Goal: Task Accomplishment & Management: Use online tool/utility

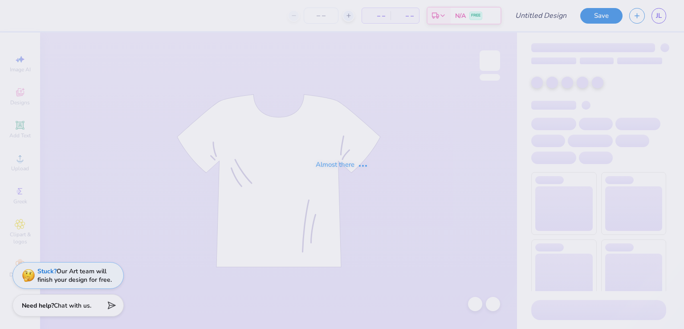
type input "1937"
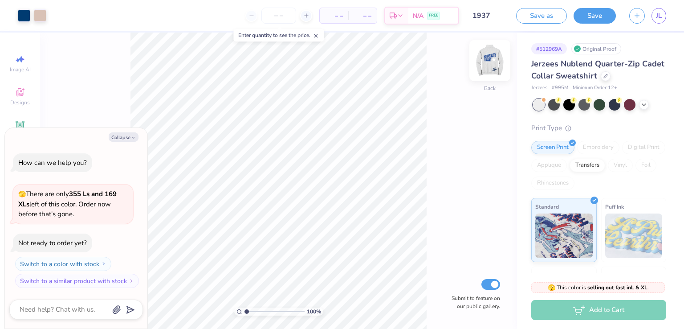
click at [488, 62] on img at bounding box center [490, 61] width 36 height 36
click at [130, 137] on button "Collapse" at bounding box center [124, 136] width 30 height 9
type textarea "x"
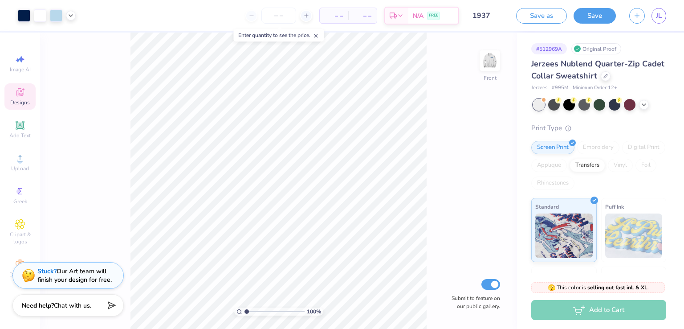
click at [28, 105] on span "Designs" at bounding box center [20, 102] width 20 height 7
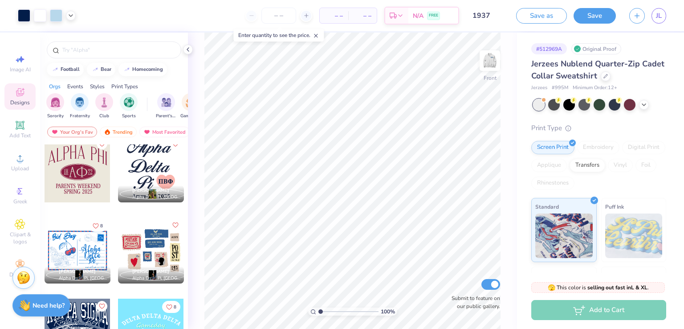
scroll to position [835, 0]
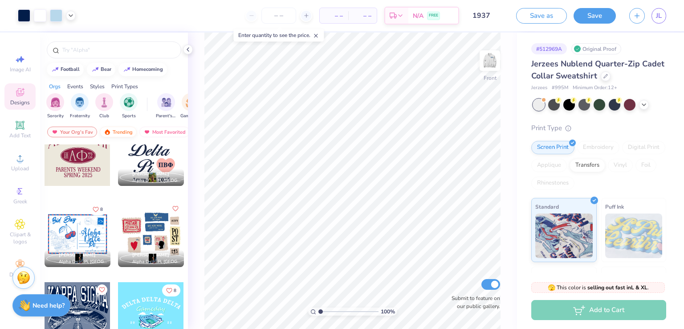
click at [119, 132] on div "Trending" at bounding box center [118, 131] width 37 height 11
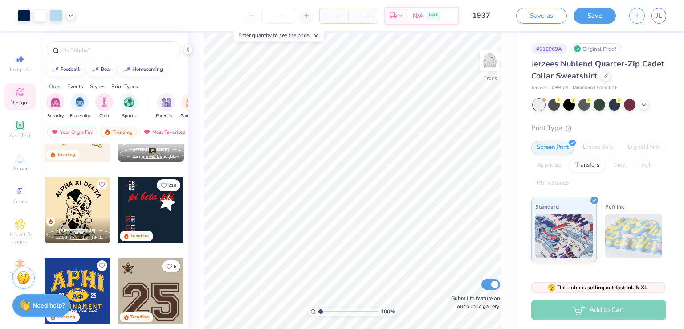
scroll to position [1427, 0]
click at [151, 202] on div at bounding box center [85, 210] width 198 height 66
type input "4.26"
type input "5.01"
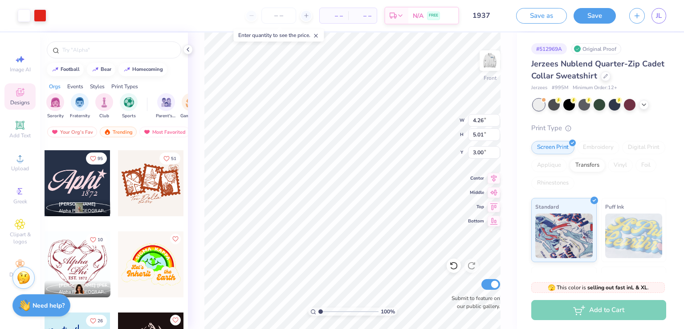
scroll to position [7045, 0]
click at [65, 175] on div at bounding box center [78, 183] width 66 height 66
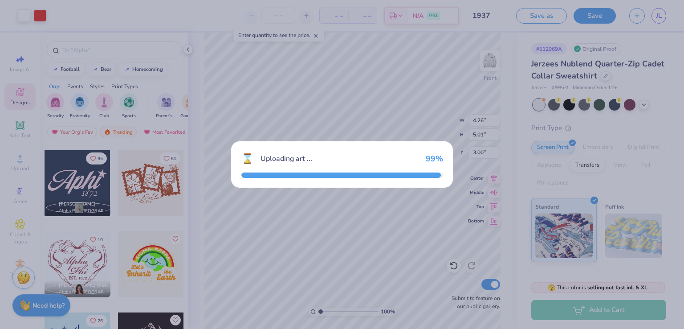
type input "8.05"
type input "4.01"
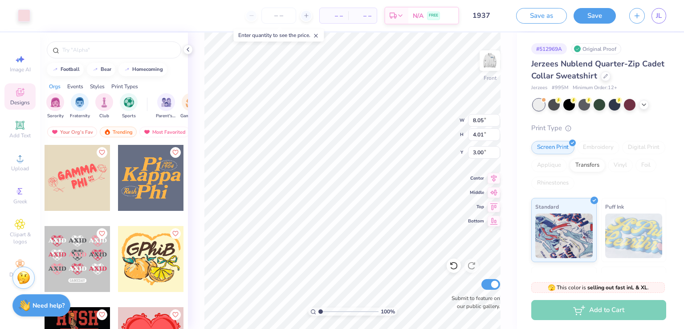
scroll to position [12967, 0]
click at [130, 165] on div at bounding box center [151, 178] width 66 height 66
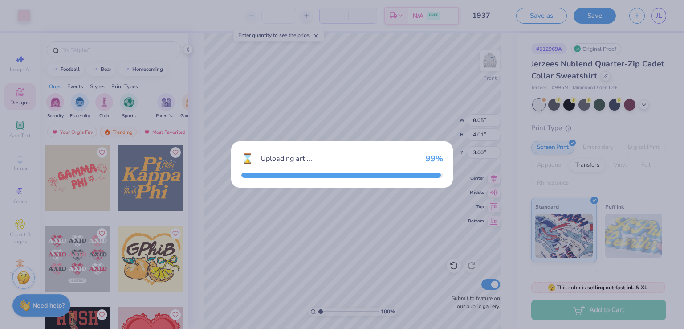
type input "5.37"
type input "3.77"
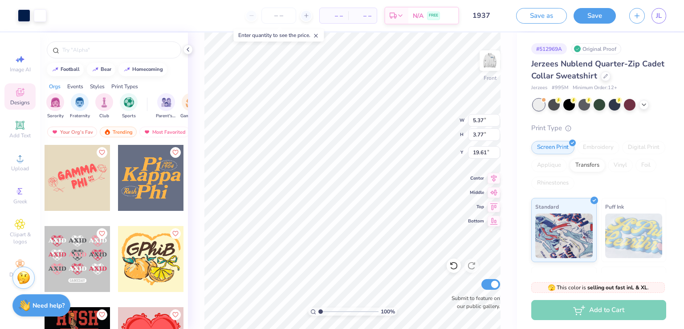
type input "4.71"
type input "4.89"
type input "19.61"
type input "12.62"
type input "9.52"
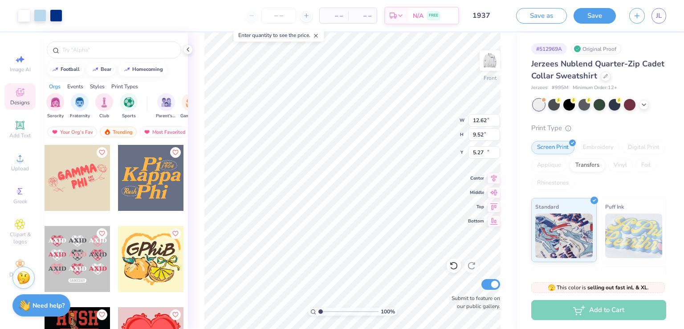
type input "14.98"
type input "3.71"
type input "2.80"
type input "21.70"
type input "4.71"
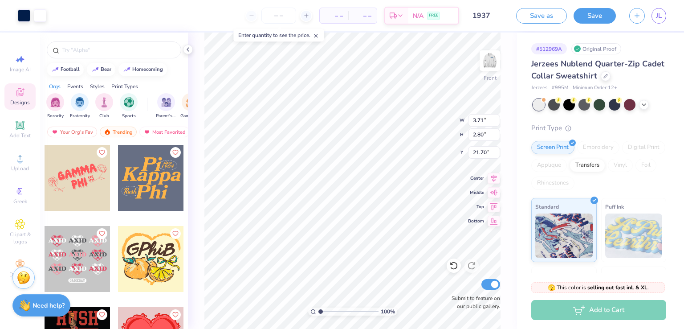
type input "4.89"
type input "19.61"
type input "4.26"
type input "5.01"
type input "8.54"
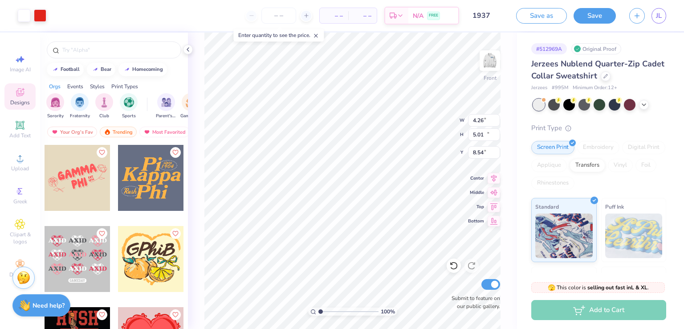
type input "9.14"
type input "10.74"
type input "7.84"
type input "10.56"
type input "12.41"
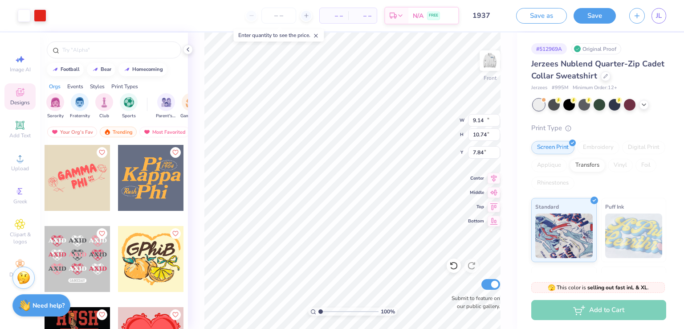
type input "6.17"
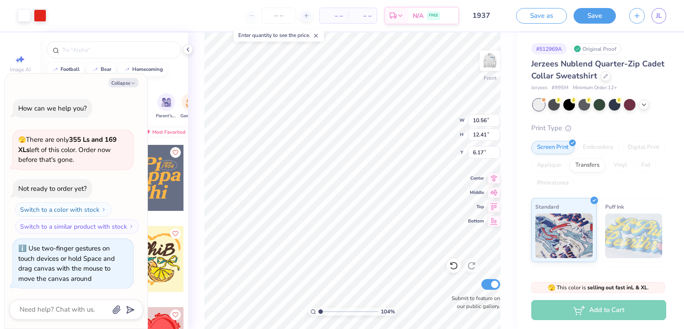
type input "1.03558944923257"
type textarea "x"
type input "1.03745155272481"
type textarea "x"
type input "1.09228046638767"
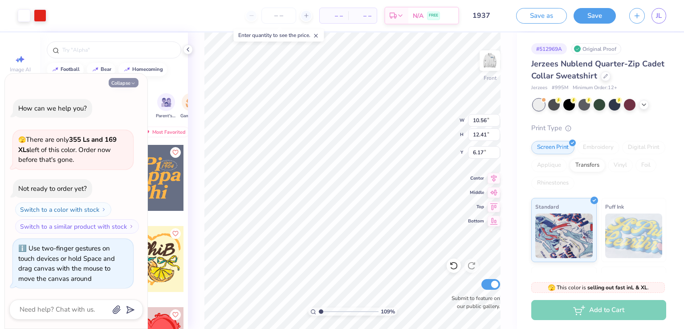
click at [130, 83] on icon "button" at bounding box center [132, 83] width 5 height 5
type textarea "x"
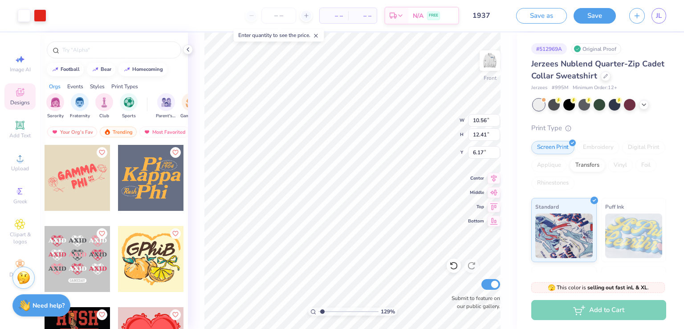
type input "1.28815578595289"
type input "9.68"
type input "2.24"
type input "8.50"
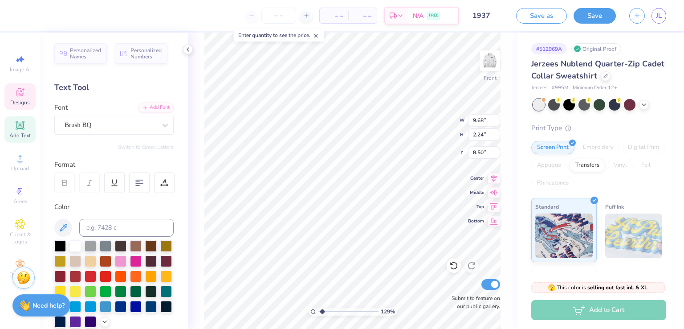
scroll to position [8, 2]
type input "1.28815578595289"
type textarea "pi beta"
type input "1.28815578595289"
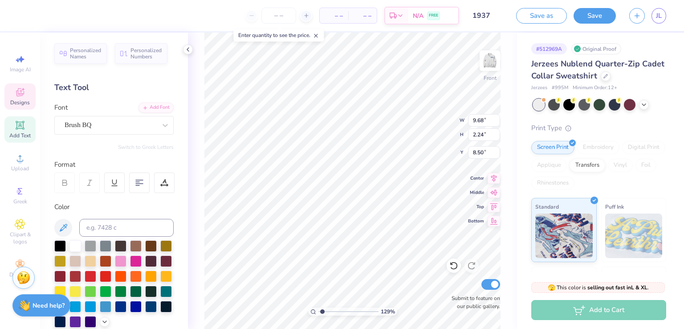
type textarea "p"
type input "1.28815578595289"
type textarea "j"
type input "1.28815578595289"
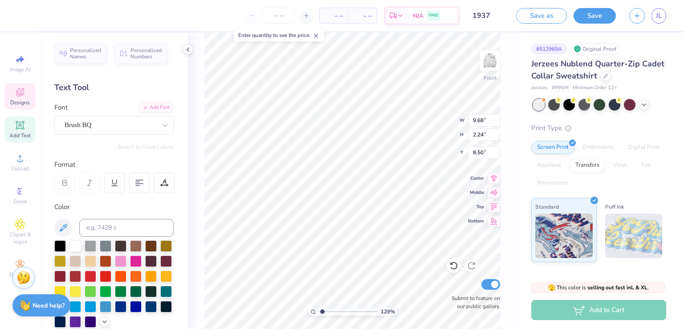
type textarea "h"
type input "1.28815578595289"
type textarea "ho"
type input "1.28815578595289"
type textarea "hosp"
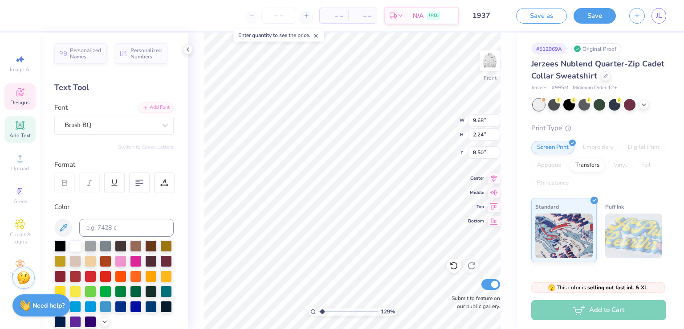
type input "1.28815578595289"
type textarea "hospi"
type input "1.28815578595289"
type textarea "hospita"
type input "1.28815578595289"
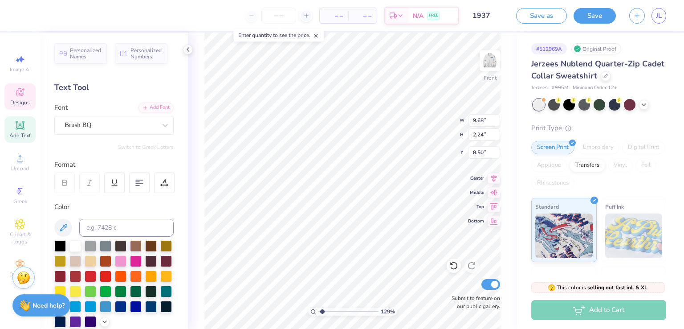
type textarea "hospitali"
type input "1.28815578595289"
type textarea "hospitality"
type input "1.28815578595289"
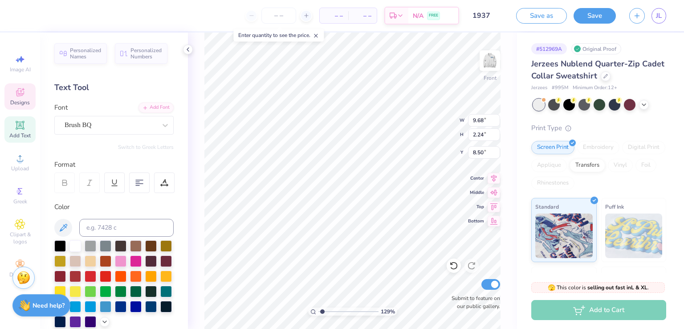
type textarea "hospitality"
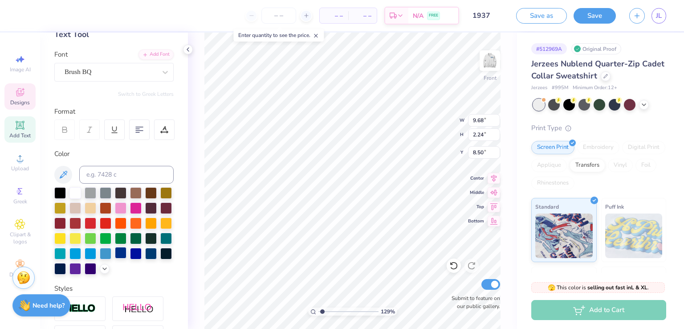
scroll to position [53, 0]
click at [145, 258] on div at bounding box center [151, 252] width 12 height 12
type input "1.28815578595289"
type input "0.78"
type input "4.90"
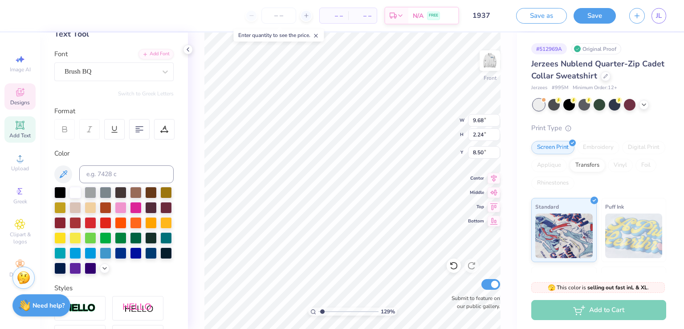
type input "13.67"
type input "1.28815578595289"
type textarea "BETA PHI"
type input "1.28815578595289"
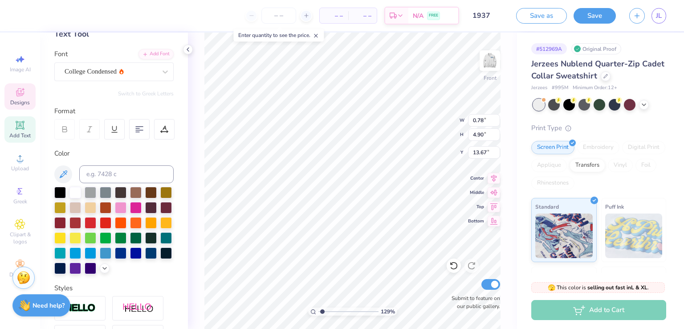
type textarea ". BETA PHI"
type input "1.28815578595289"
type textarea "BETA PHI"
type input "1.28815578595289"
type textarea "BETA PHI"
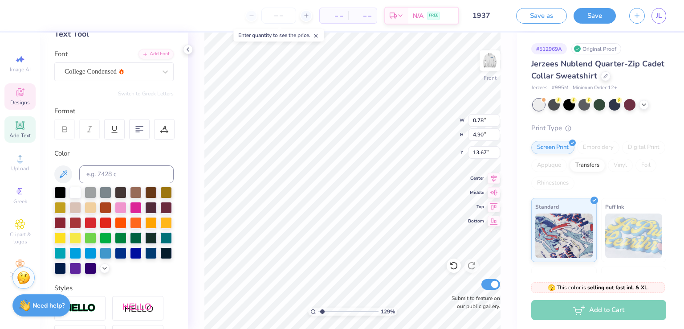
type input "1.28815578595289"
type textarea "BETA"
type input "1.28815578595289"
type textarea "BETA"
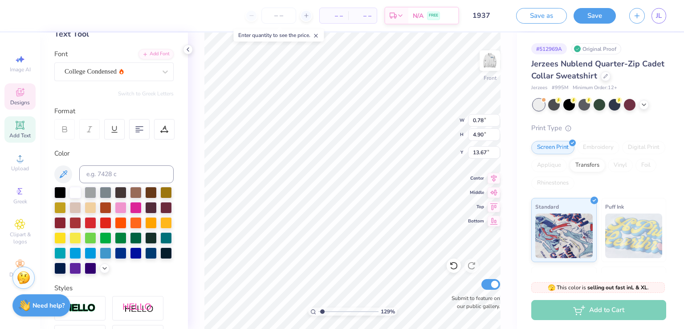
type input "1.28815578595289"
type textarea "BET"
type input "1.28815578595289"
type textarea "BE"
type input "1.28815578595289"
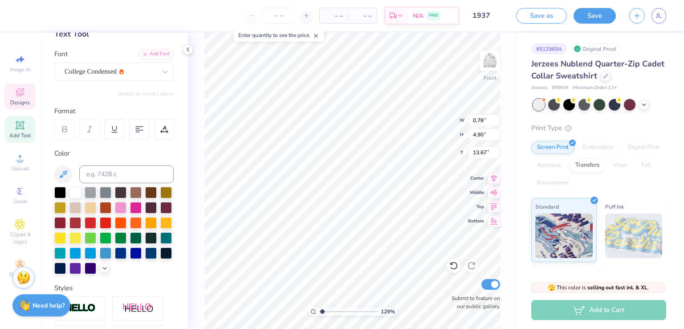
type textarea "B"
type input "1.28815578595289"
type textarea "p"
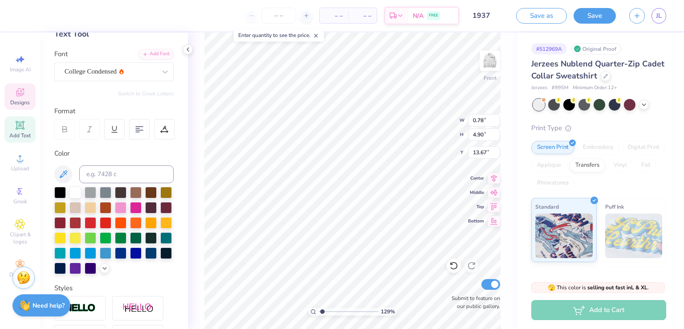
type input "1.28815578595289"
type textarea "pe"
type input "1.28815578595289"
type textarea "pen"
type input "1.28815578595289"
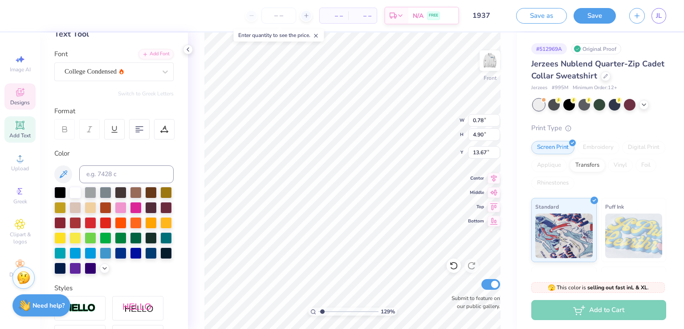
type textarea "penn"
type input "1.28815578595289"
type textarea "penn s"
type input "1.28815578595289"
type textarea "penn stat"
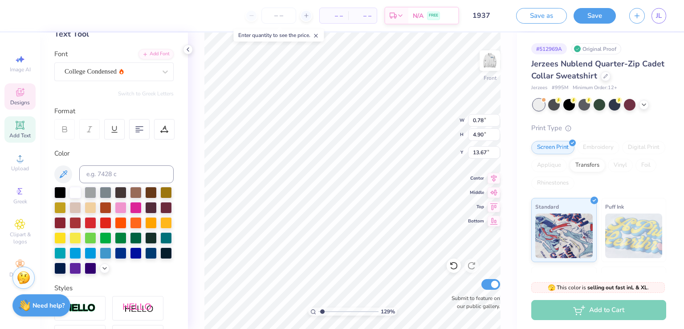
type input "1.28815578595289"
type textarea "penn state"
click at [145, 258] on div at bounding box center [151, 252] width 12 height 12
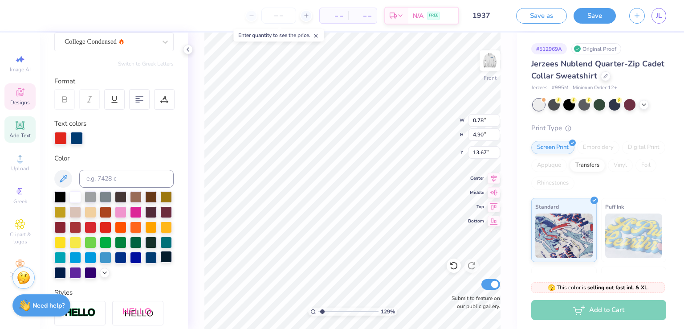
scroll to position [84, 0]
click at [145, 262] on div at bounding box center [151, 256] width 12 height 12
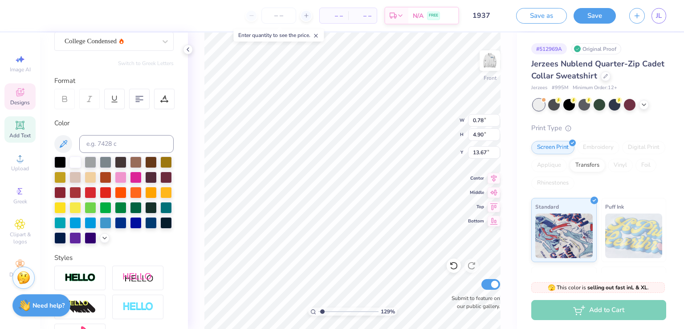
type input "1.28815578595289"
type textarea "PI BETA"
type input "1.28815578595289"
type textarea "P"
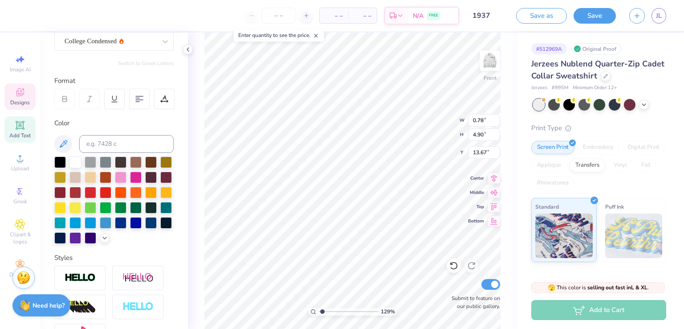
type input "1.28815578595289"
type textarea "p"
type input "1.28815578595289"
type textarea "pe"
type input "1.28815578595289"
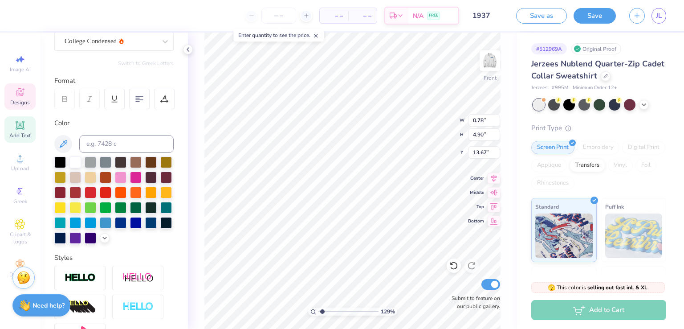
type textarea "pen"
type input "1.28815578595289"
type textarea "penn"
type input "1.28815578595289"
type textarea "penn stat"
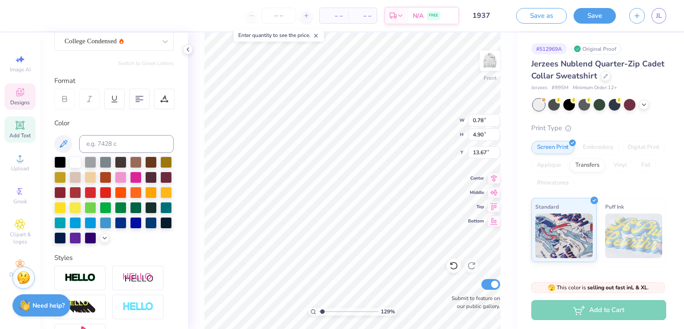
type input "1.28815578595289"
type textarea "penn state"
type input "1.28815578595289"
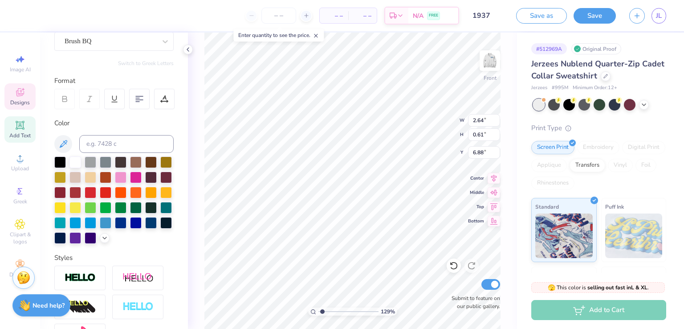
type textarea "pi beta"
type input "1.28815578595289"
type textarea "pi beta"
type input "1.28815578595289"
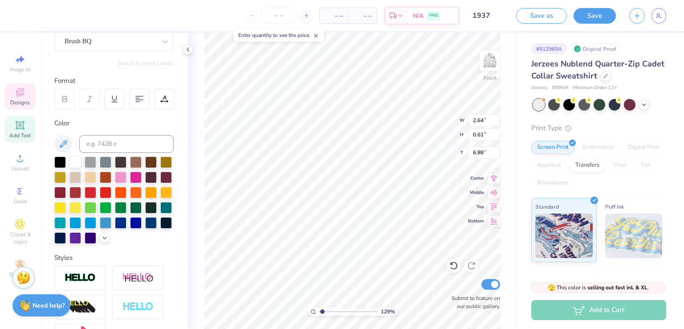
type textarea "pi bet"
type input "1.28815578595289"
type textarea "pi be"
type input "1.28815578595289"
type textarea "pi b"
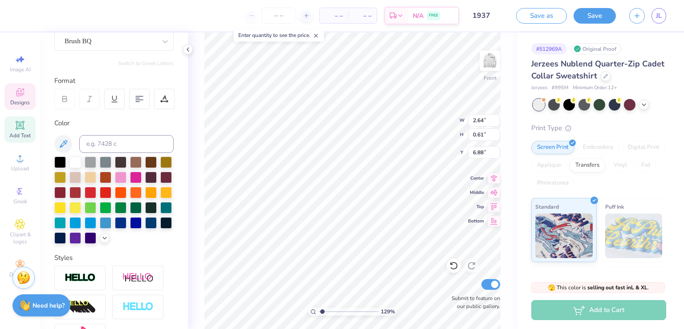
type input "1.28815578595289"
type textarea "pi"
type input "1.28815578595289"
type textarea "pi"
type input "1.28815578595289"
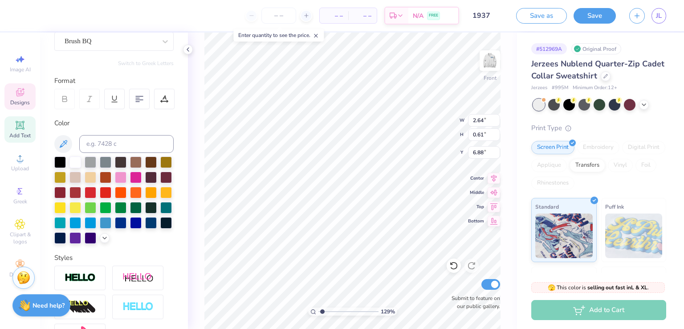
type textarea "p"
type input "1.28815578595289"
type textarea "e"
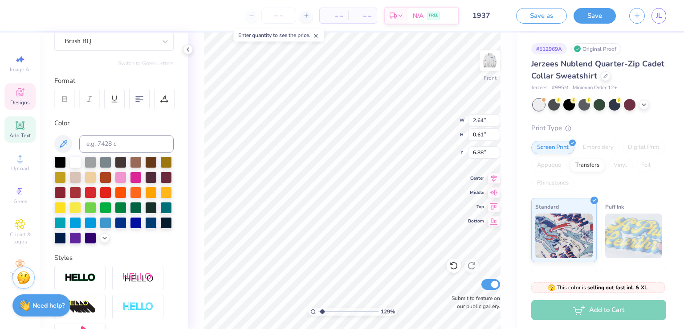
type input "1.28815578595289"
type textarea "est"
type input "1.28815578595289"
type textarea "est."
type input "1.28815578595289"
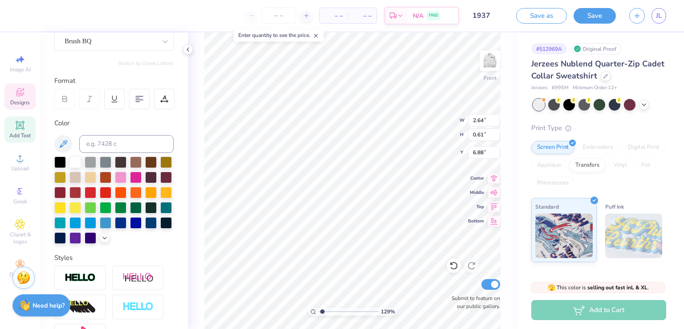
type textarea "est"
type input "1.28815578595289"
type textarea "es"
type input "1.28815578595289"
type textarea "e"
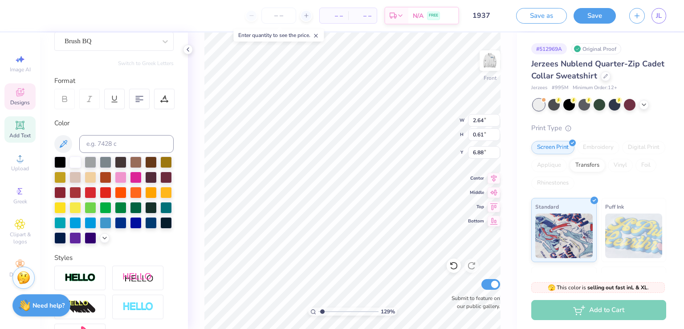
type input "1.28815578595289"
type textarea "es"
type input "1.28815578595289"
type textarea "est"
type input "1.28815578595289"
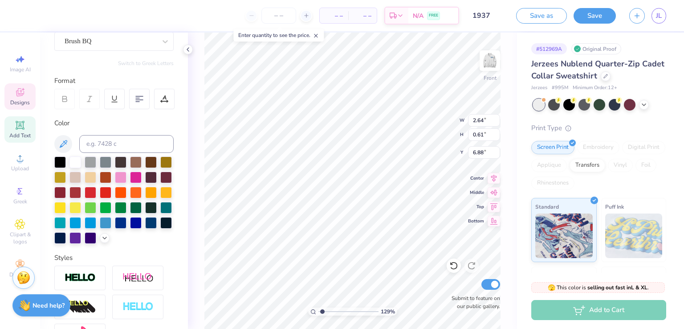
type textarea "est."
type input "1.28815578595289"
type input "0.46"
type input "0.22"
type input "6.92"
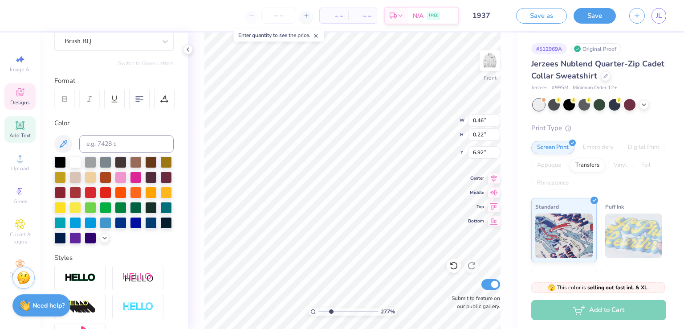
drag, startPoint x: 323, startPoint y: 311, endPoint x: 331, endPoint y: 307, distance: 9.2
click at [331, 307] on input "range" at bounding box center [348, 311] width 60 height 8
type input "2.36824846183089"
type input "0.46"
type input "0.22"
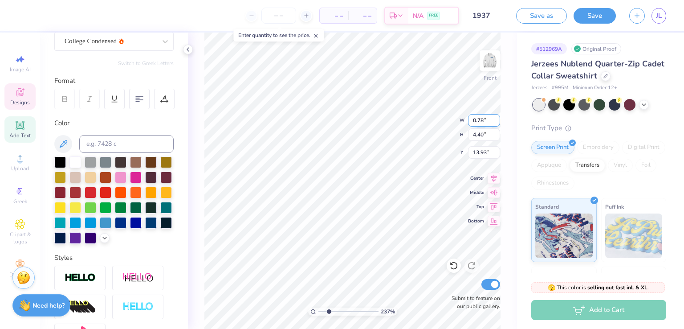
type input "6.92"
type input "1.04"
type input "0.49"
type textarea "e"
click at [145, 228] on div at bounding box center [151, 222] width 12 height 12
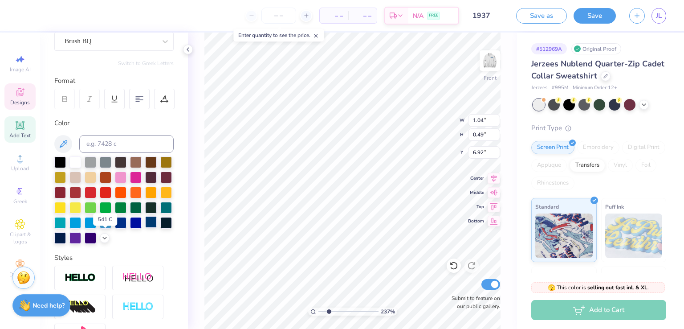
type textarea "est."
type textarea "19"
type input "1.22"
type input "7.37"
type textarea "37"
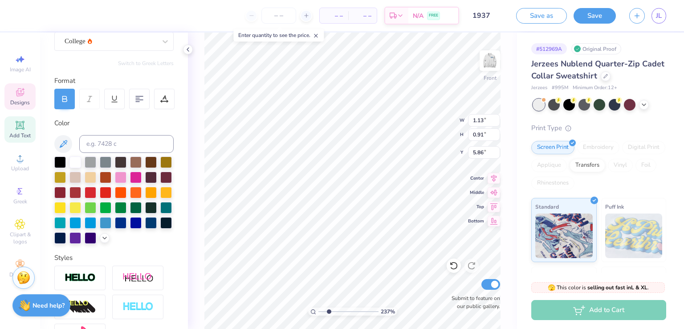
type input "5.86"
type input "1.22"
type input "7.37"
type input "1.04"
type input "0.49"
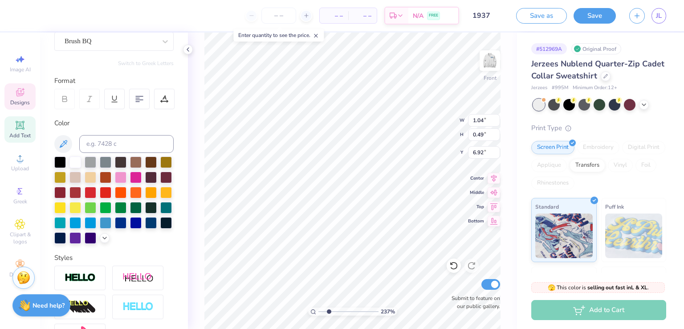
type input "6.67"
drag, startPoint x: 329, startPoint y: 311, endPoint x: 323, endPoint y: 312, distance: 5.9
type input "1.51"
click at [323, 312] on input "range" at bounding box center [348, 311] width 60 height 8
type input "2.35"
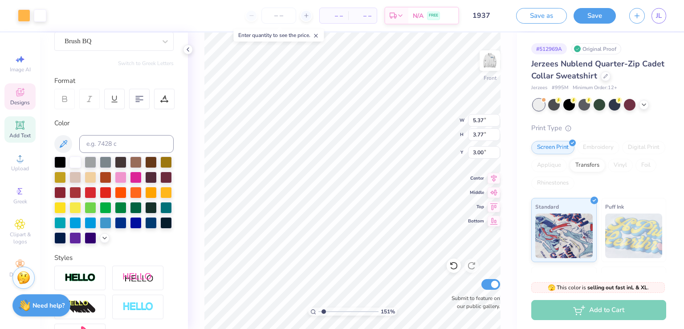
type input "1.65"
type input "5.33"
type input "8.05"
type input "4.01"
type input "3.00"
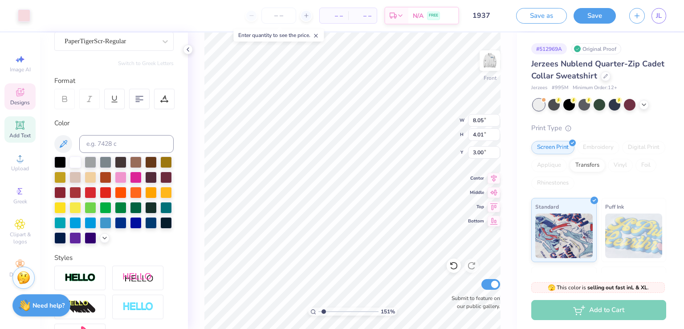
type input "7.65"
type input "3.25"
type input "3.10"
click at [145, 228] on div at bounding box center [151, 222] width 12 height 12
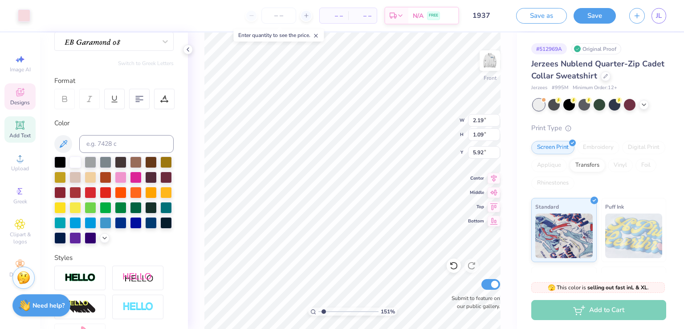
type input "2.19"
type input "1.09"
type input "5.92"
click at [145, 228] on div at bounding box center [151, 222] width 12 height 12
type input "20.49"
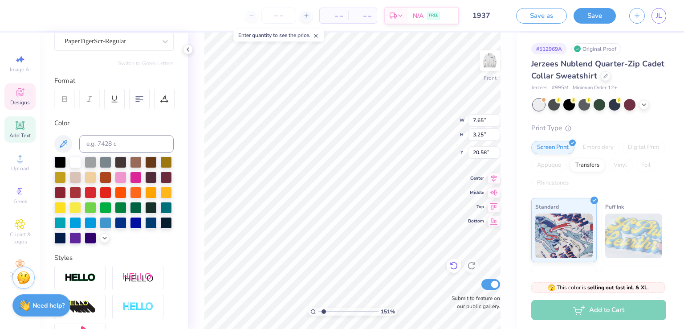
click at [454, 270] on div at bounding box center [454, 265] width 14 height 14
type input "3.00"
type input "12.94"
type input "15.36"
type input "11.81"
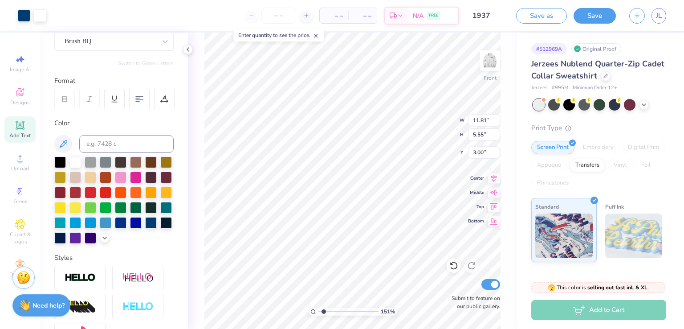
type input "5.55"
type input "3.00"
click at [452, 266] on icon at bounding box center [453, 265] width 9 height 9
type input "1.45918054420752"
type input "1.28"
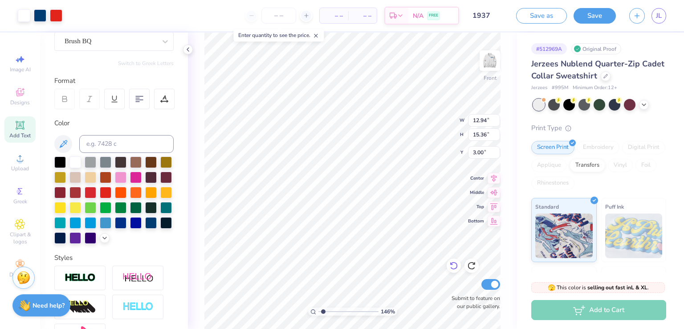
type input "1.53"
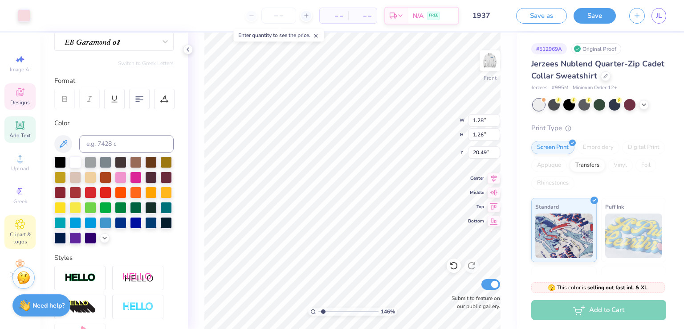
click at [13, 234] on span "Clipart & logos" at bounding box center [19, 238] width 31 height 14
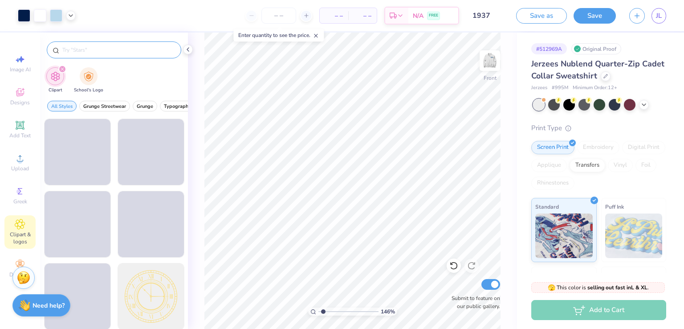
click at [110, 44] on div at bounding box center [114, 49] width 134 height 17
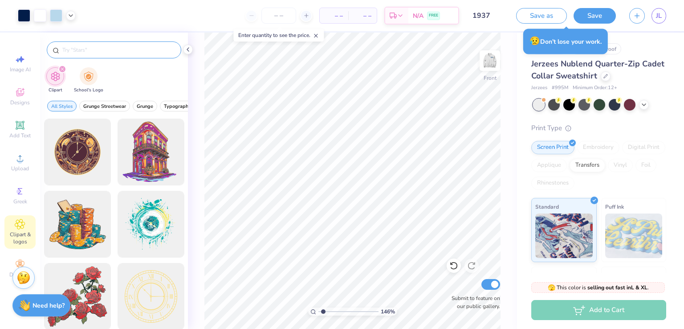
click at [106, 52] on input "text" at bounding box center [118, 49] width 114 height 9
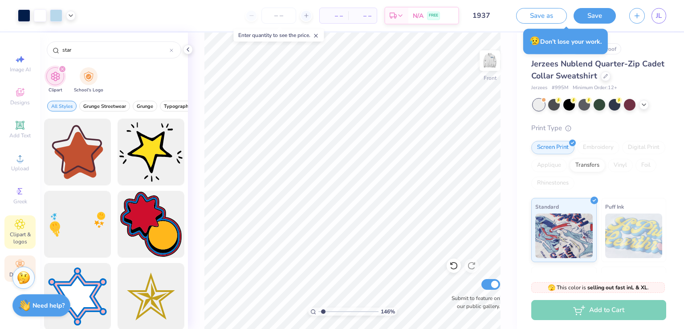
click at [12, 269] on div "Decorate" at bounding box center [19, 268] width 31 height 26
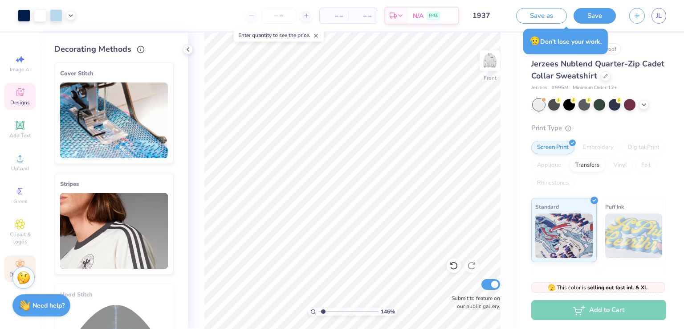
click at [23, 95] on icon at bounding box center [20, 92] width 11 height 11
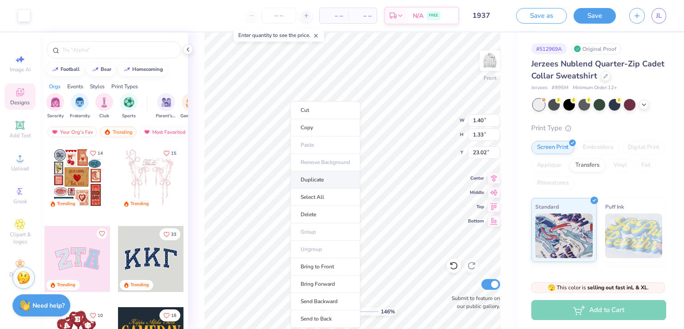
click at [317, 181] on li "Duplicate" at bounding box center [325, 179] width 70 height 17
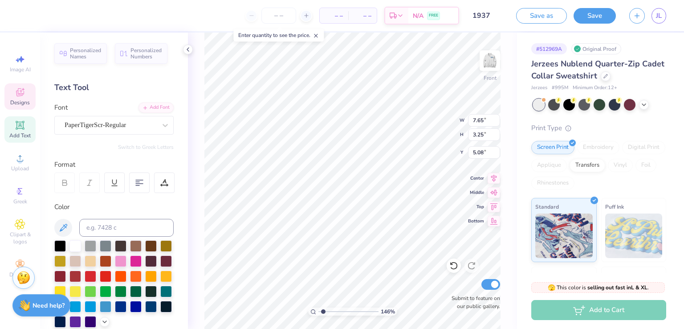
scroll to position [8, 2]
click at [373, 173] on li "Duplicate" at bounding box center [375, 173] width 70 height 17
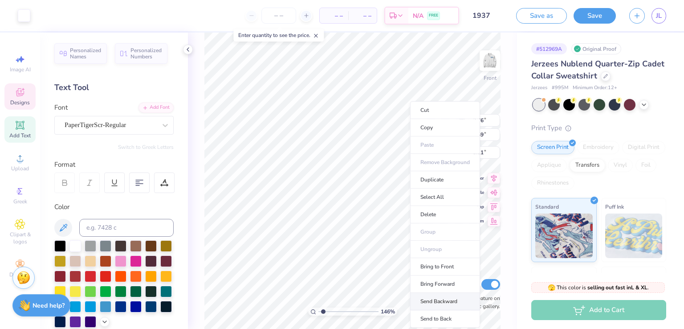
click at [448, 299] on li "Send Backward" at bounding box center [445, 301] width 70 height 17
click at [439, 309] on li "Send to Back" at bounding box center [443, 310] width 70 height 17
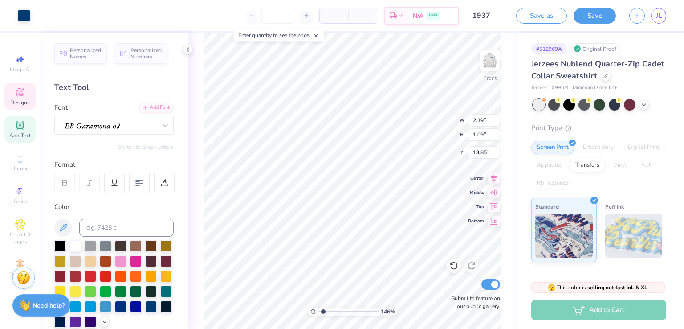
scroll to position [8, 1]
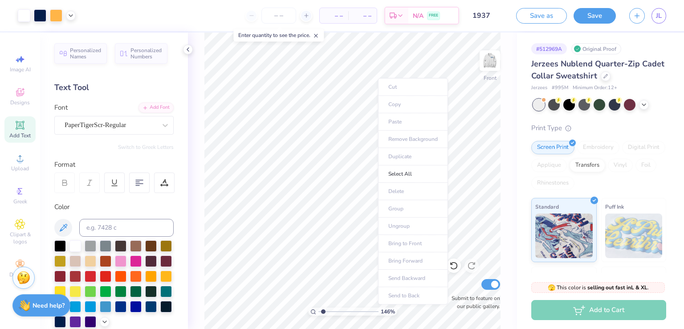
click at [427, 133] on body "Art colors – – Per Item – – Total Est. Delivery N/A FREE Design Title 1937 Save…" at bounding box center [342, 164] width 684 height 329
click at [452, 267] on icon at bounding box center [453, 265] width 9 height 9
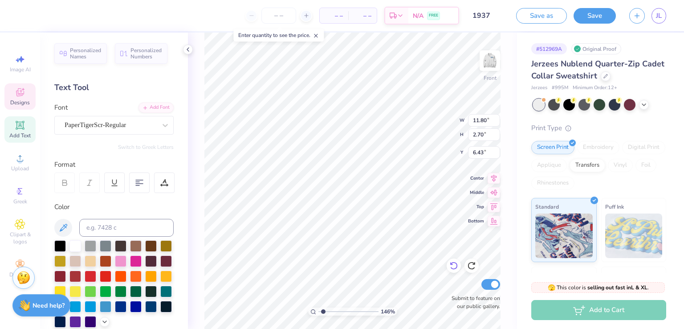
scroll to position [8, 1]
drag, startPoint x: 323, startPoint y: 310, endPoint x: 335, endPoint y: 307, distance: 12.0
click at [335, 307] on input "range" at bounding box center [348, 311] width 60 height 8
click at [327, 309] on input "range" at bounding box center [348, 311] width 60 height 8
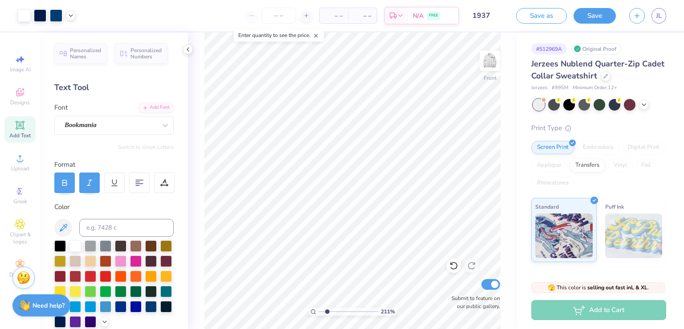
click at [23, 136] on span "Add Text" at bounding box center [19, 135] width 21 height 7
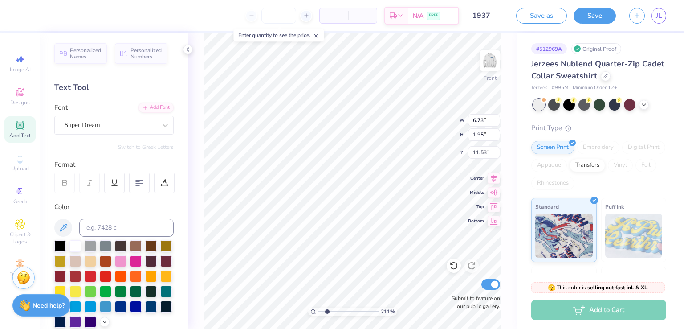
scroll to position [8, 1]
click at [134, 123] on div "Super Dream" at bounding box center [111, 125] width 94 height 14
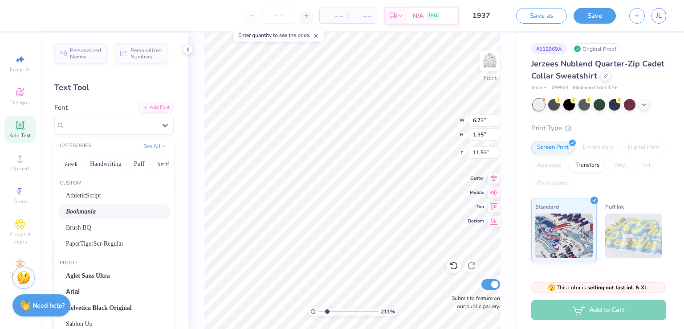
click at [95, 214] on span "Bookmania" at bounding box center [81, 211] width 30 height 9
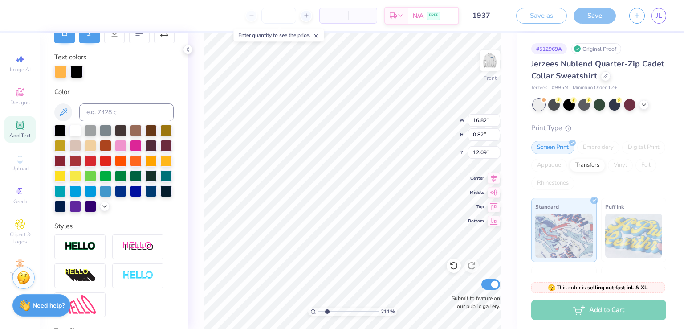
scroll to position [157, 0]
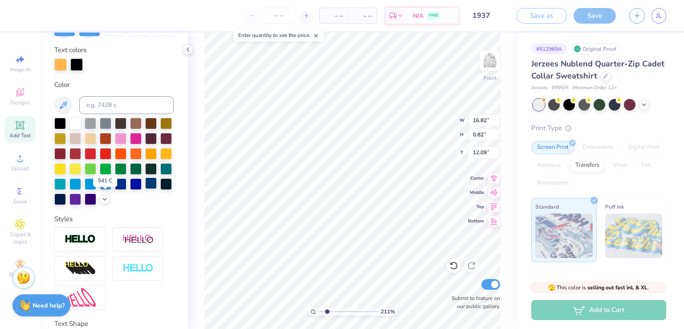
click at [145, 189] on div at bounding box center [151, 183] width 12 height 12
click at [187, 48] on icon at bounding box center [187, 49] width 7 height 7
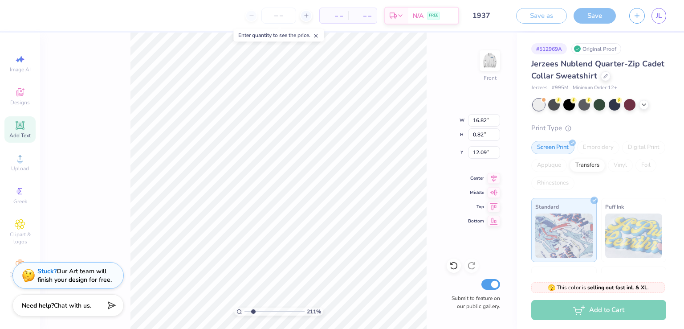
scroll to position [8, 4]
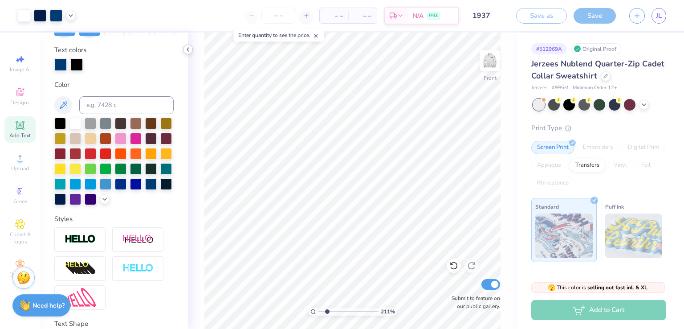
click at [188, 52] on icon at bounding box center [187, 49] width 7 height 7
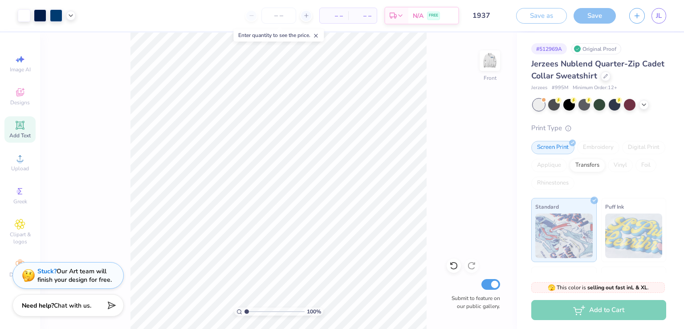
drag, startPoint x: 252, startPoint y: 309, endPoint x: 240, endPoint y: 310, distance: 12.5
click at [244, 310] on input "range" at bounding box center [274, 311] width 60 height 8
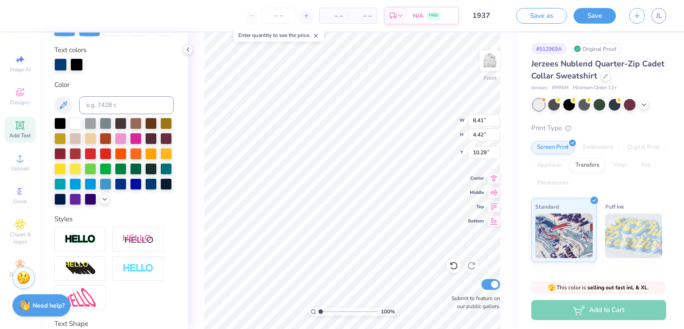
scroll to position [9, 2]
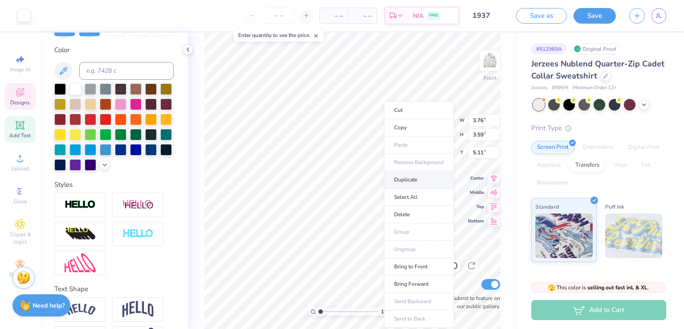
click at [415, 181] on li "Duplicate" at bounding box center [419, 179] width 70 height 17
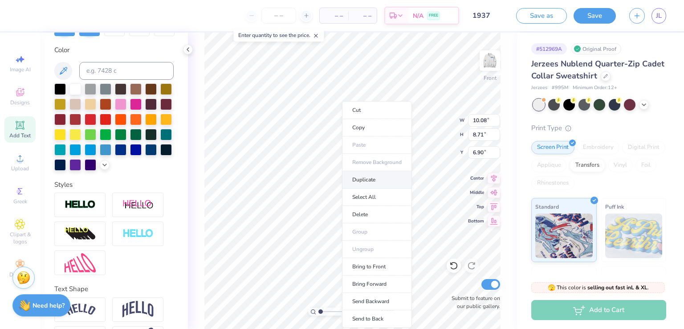
click at [371, 180] on li "Duplicate" at bounding box center [377, 179] width 70 height 17
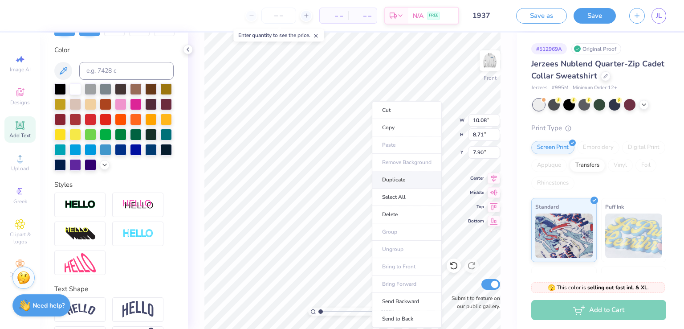
click at [392, 182] on li "Duplicate" at bounding box center [407, 179] width 70 height 17
click at [383, 180] on li "Duplicate" at bounding box center [398, 179] width 70 height 17
click at [384, 179] on li "Duplicate" at bounding box center [390, 179] width 70 height 17
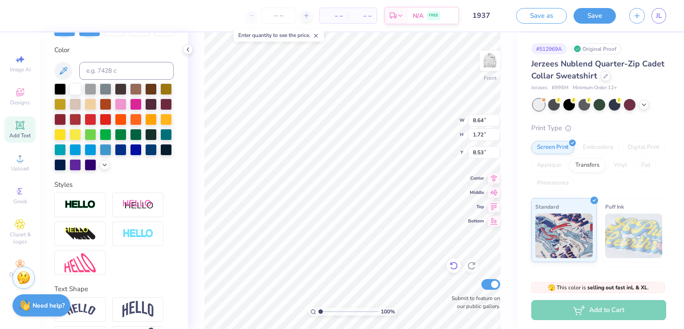
click at [452, 267] on icon at bounding box center [453, 265] width 9 height 9
click at [187, 204] on div "Personalized Names Personalized Numbers Text Tool Add Font Font Bookmania Switc…" at bounding box center [114, 181] width 148 height 296
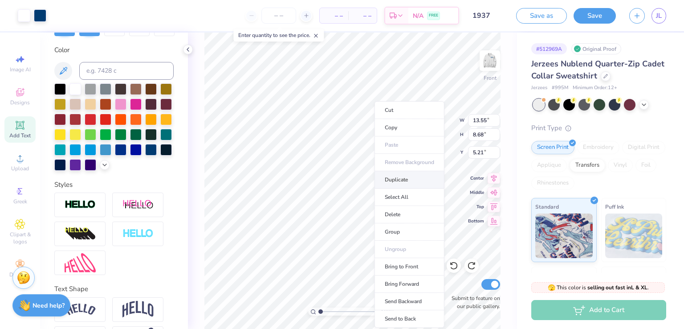
click at [413, 181] on li "Duplicate" at bounding box center [409, 179] width 70 height 17
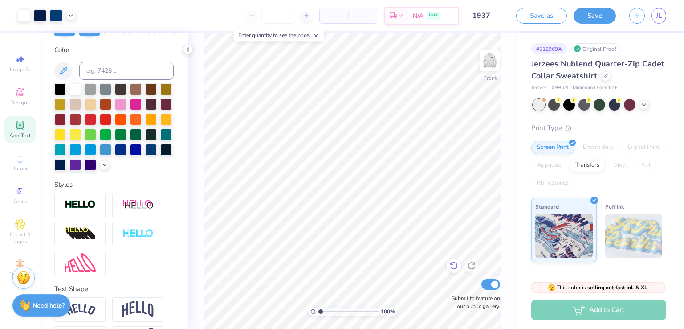
click at [452, 265] on icon at bounding box center [453, 265] width 9 height 9
click at [591, 13] on button "Save" at bounding box center [595, 15] width 42 height 16
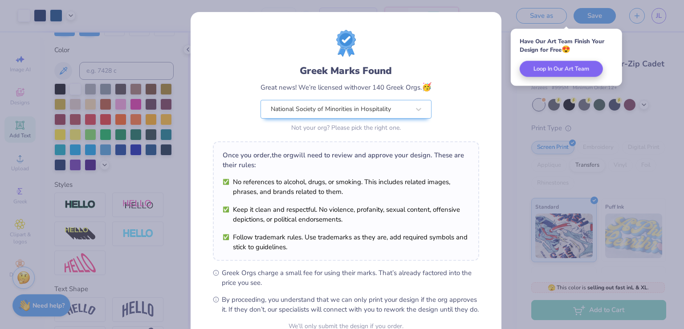
scroll to position [87, 0]
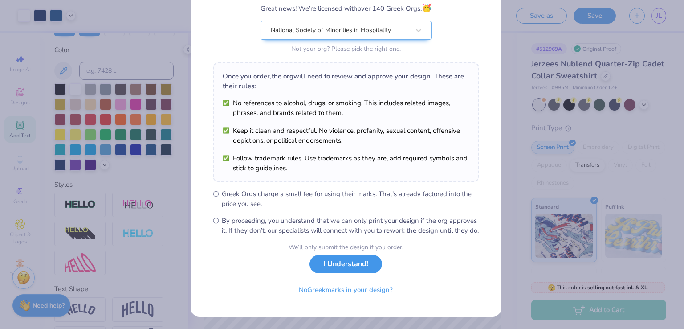
click at [351, 273] on button "I Understand!" at bounding box center [345, 264] width 73 height 18
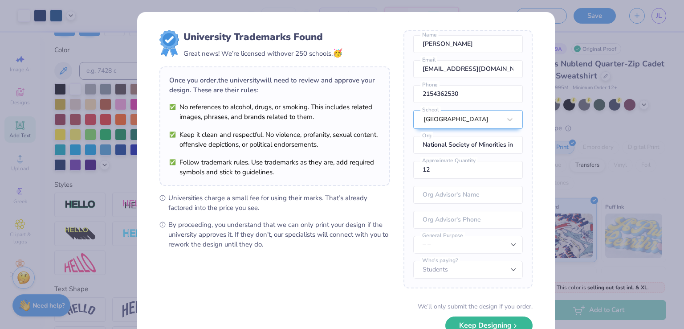
scroll to position [59, 0]
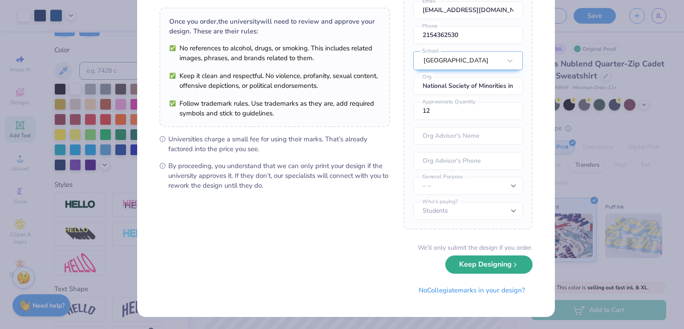
click at [504, 257] on button "Keep Designing" at bounding box center [488, 264] width 87 height 18
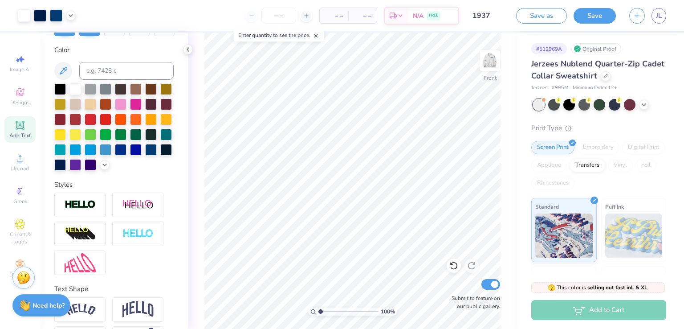
scroll to position [0, 0]
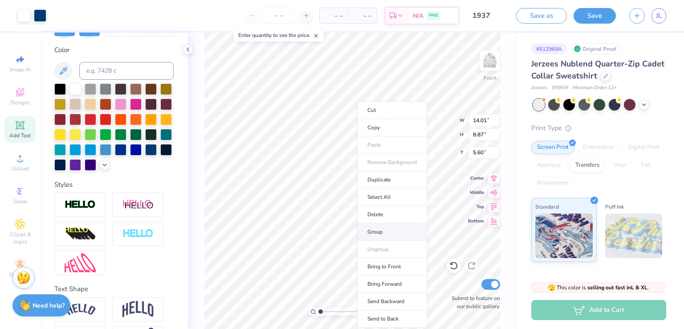
click at [384, 236] on li "Group" at bounding box center [392, 231] width 70 height 17
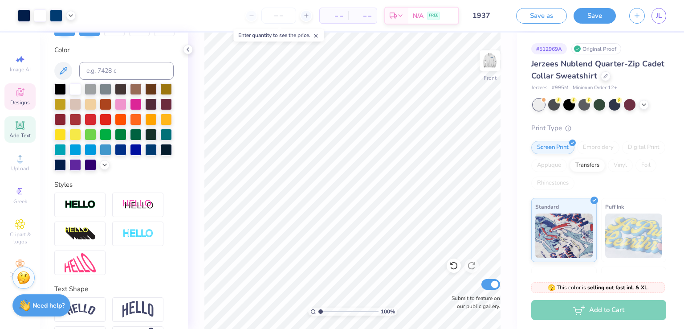
click at [20, 94] on icon at bounding box center [20, 92] width 8 height 8
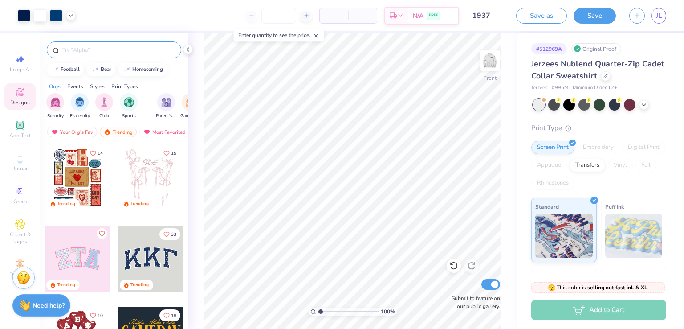
click at [105, 53] on input "text" at bounding box center [118, 49] width 114 height 9
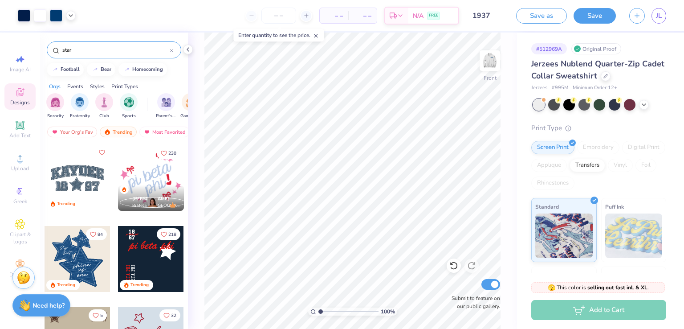
click at [76, 191] on div at bounding box center [78, 178] width 66 height 66
click at [452, 264] on icon at bounding box center [453, 265] width 9 height 9
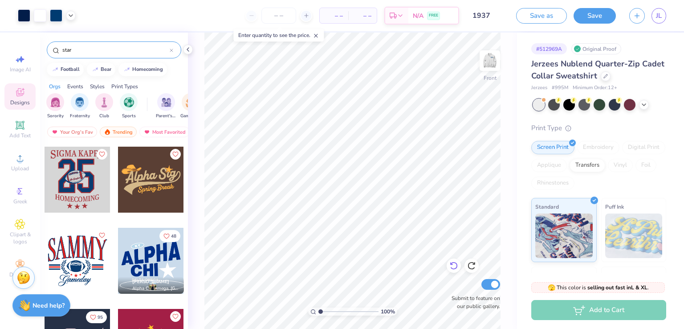
scroll to position [810, 0]
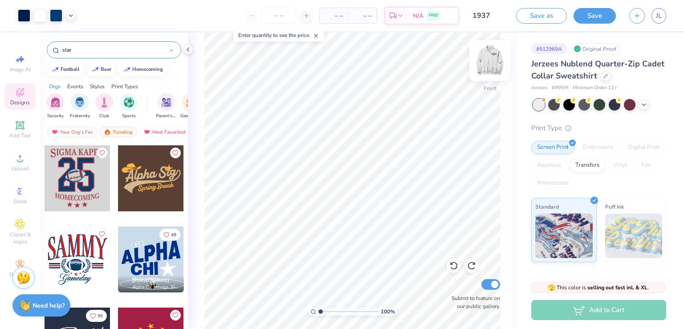
click at [491, 67] on img at bounding box center [490, 61] width 36 height 36
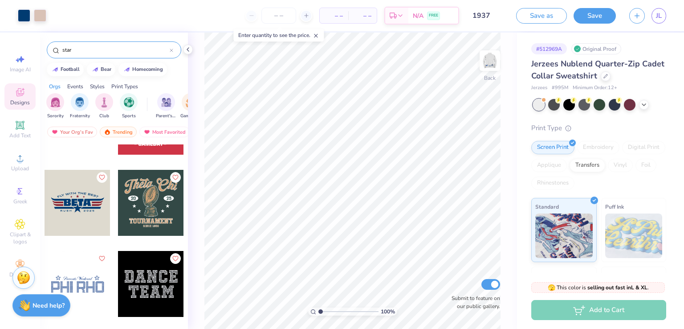
scroll to position [1111, 0]
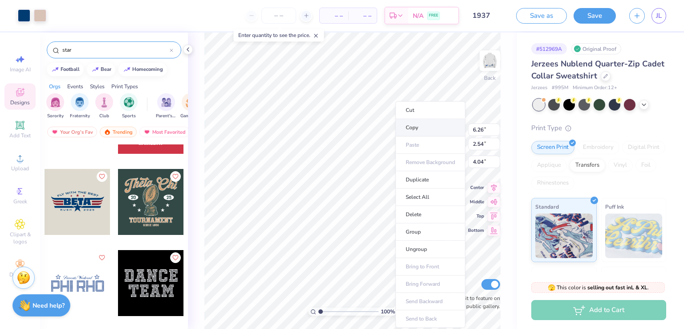
click at [410, 126] on li "Copy" at bounding box center [430, 127] width 70 height 17
click at [495, 60] on img at bounding box center [490, 61] width 36 height 36
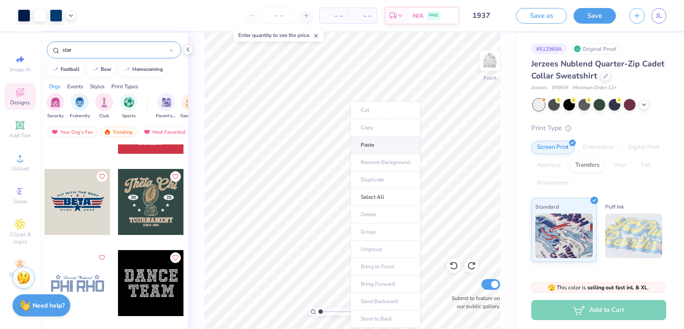
click at [379, 145] on li "Paste" at bounding box center [385, 144] width 70 height 17
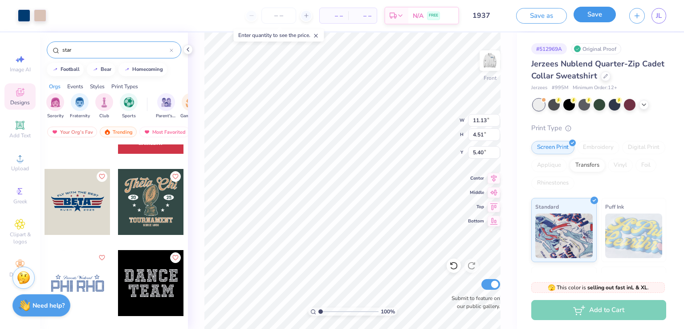
click at [600, 17] on button "Save" at bounding box center [595, 15] width 42 height 16
click at [587, 18] on div "Save" at bounding box center [595, 16] width 42 height 16
